Goal: Information Seeking & Learning: Find contact information

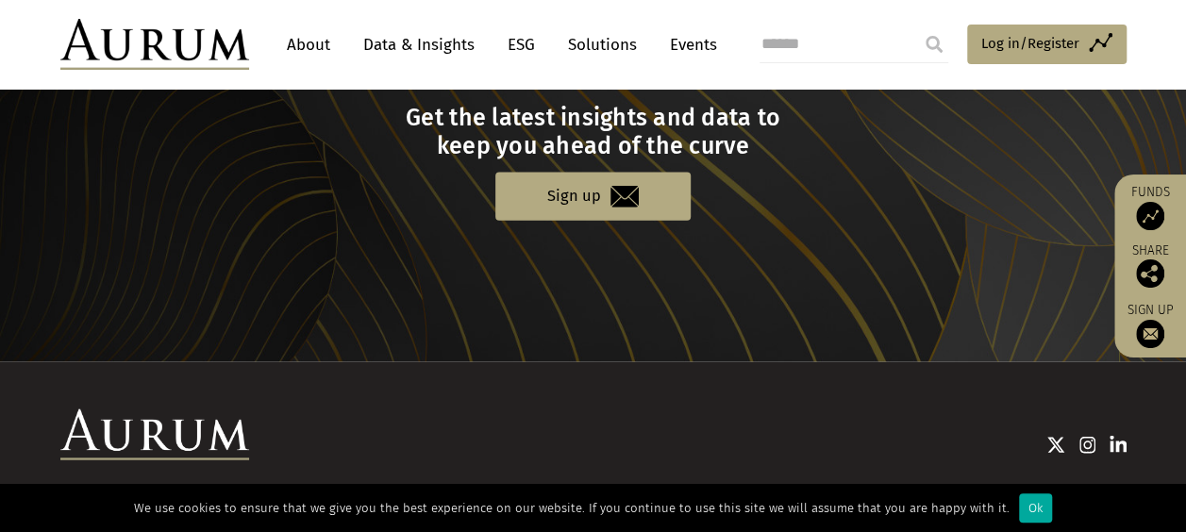
scroll to position [2109, 0]
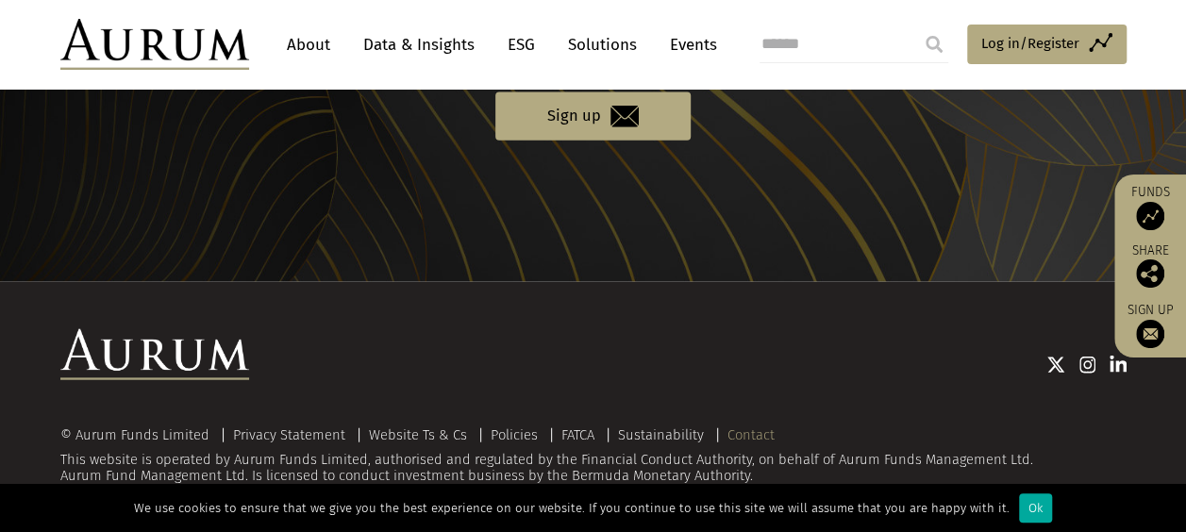
click at [736, 434] on link "Contact" at bounding box center [750, 434] width 47 height 17
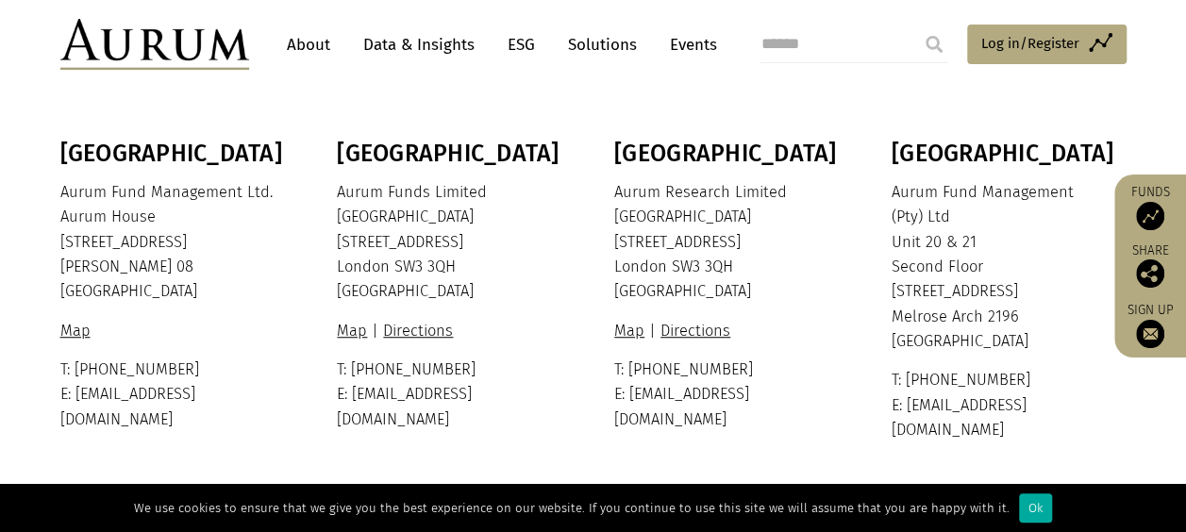
scroll to position [472, 0]
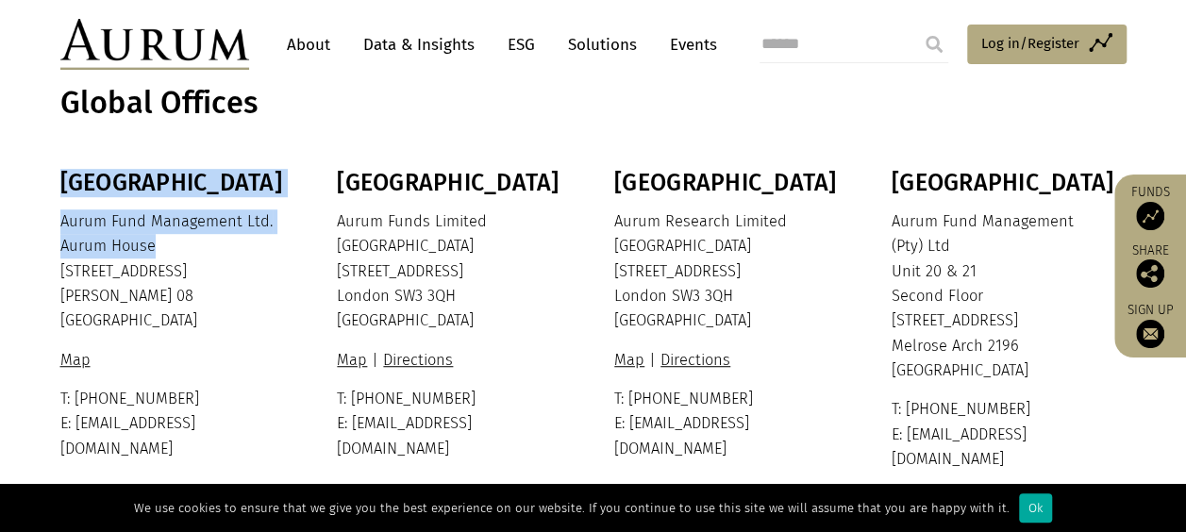
drag, startPoint x: 58, startPoint y: 246, endPoint x: 144, endPoint y: 253, distance: 87.1
click at [144, 253] on div "Bermuda Aurum Fund Management Ltd. [GEOGRAPHIC_DATA] [STREET_ADDRESS][PERSON_NA…" at bounding box center [594, 320] width 1104 height 303
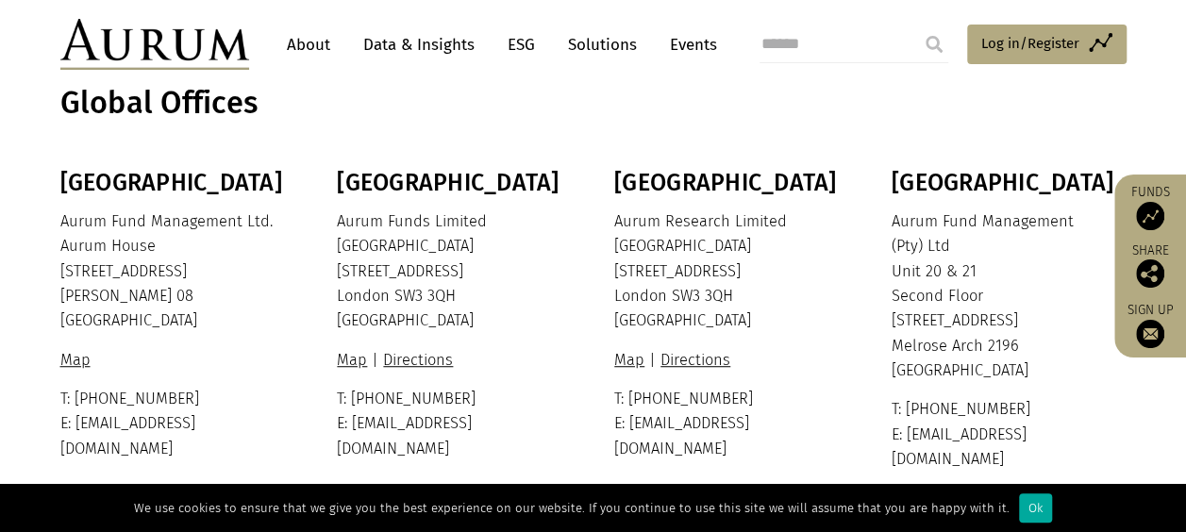
drag, startPoint x: 144, startPoint y: 253, endPoint x: 99, endPoint y: 260, distance: 45.9
click at [99, 260] on p "Aurum Fund Management Ltd. Aurum House 35 Richmond Road Hamilton HM 08 Bermuda" at bounding box center [175, 271] width 230 height 125
click at [87, 259] on p "Aurum Fund Management Ltd. Aurum House 35 Richmond Road Hamilton HM 08 Bermuda" at bounding box center [175, 271] width 230 height 125
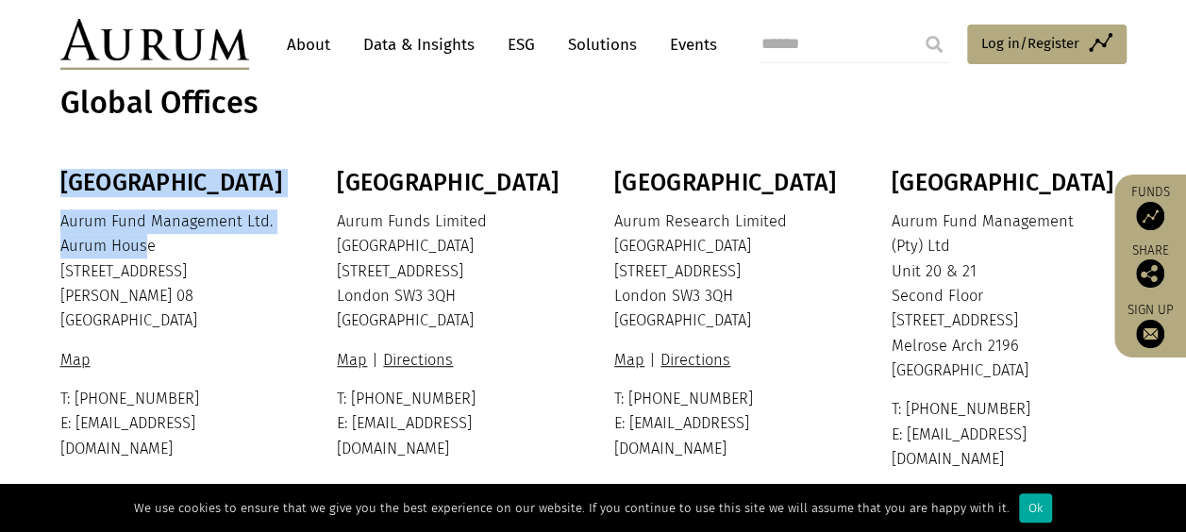
drag, startPoint x: 58, startPoint y: 247, endPoint x: 140, endPoint y: 254, distance: 81.4
click at [140, 254] on div "Bermuda Aurum Fund Management Ltd. Aurum House 35 Richmond Road Hamilton HM 08 …" at bounding box center [594, 320] width 1104 height 303
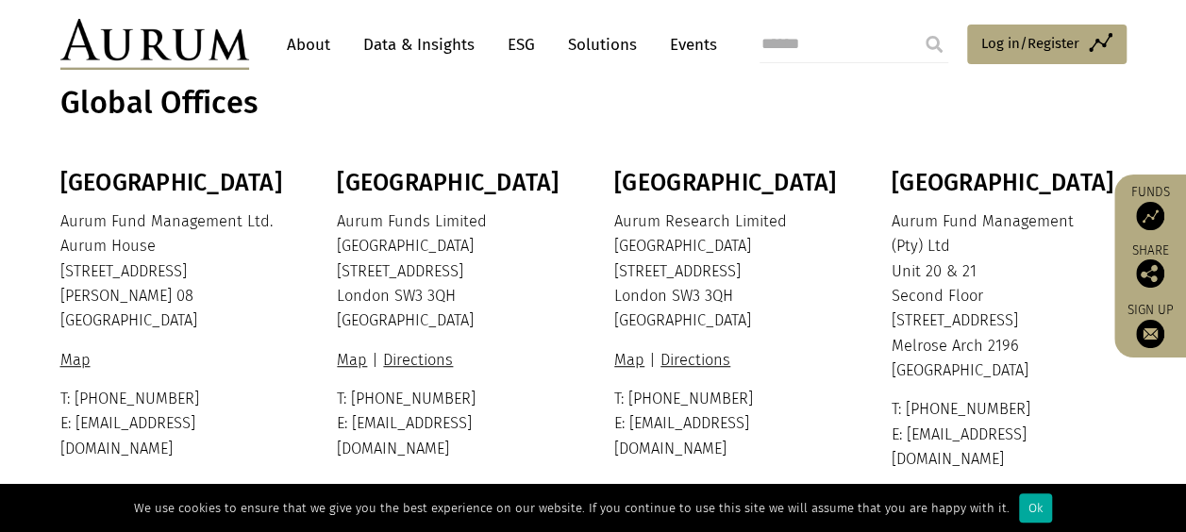
drag, startPoint x: 140, startPoint y: 254, endPoint x: 121, endPoint y: 260, distance: 20.0
click at [121, 260] on p "Aurum Fund Management Ltd. Aurum House 35 Richmond Road Hamilton HM 08 Bermuda" at bounding box center [175, 271] width 230 height 125
click at [161, 342] on div "Bermuda Aurum Fund Management Ltd. Aurum House 35 Richmond Road Hamilton HM 08 …" at bounding box center [175, 315] width 230 height 292
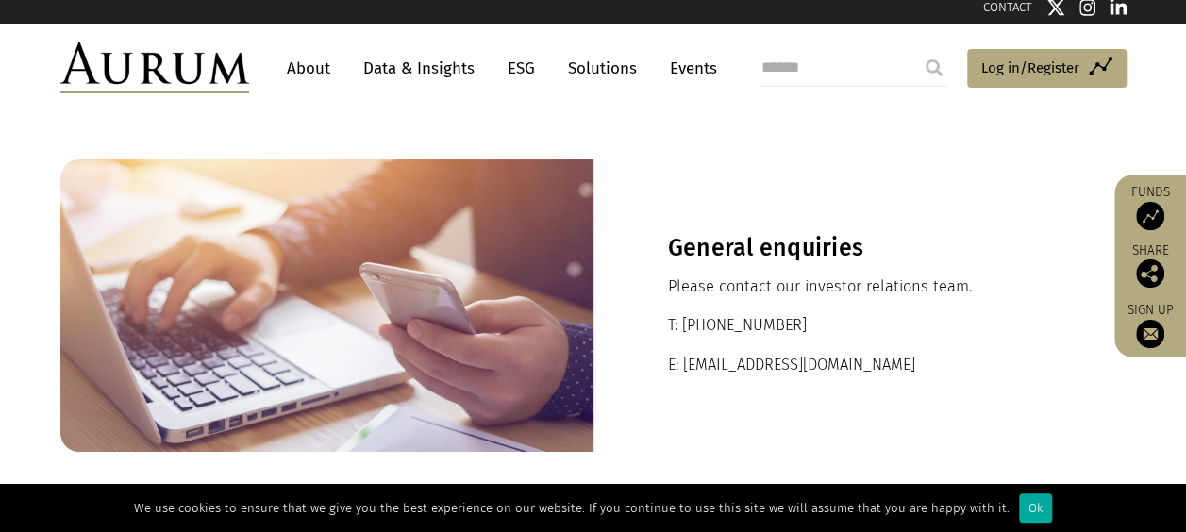
scroll to position [0, 0]
